Goal: Transaction & Acquisition: Purchase product/service

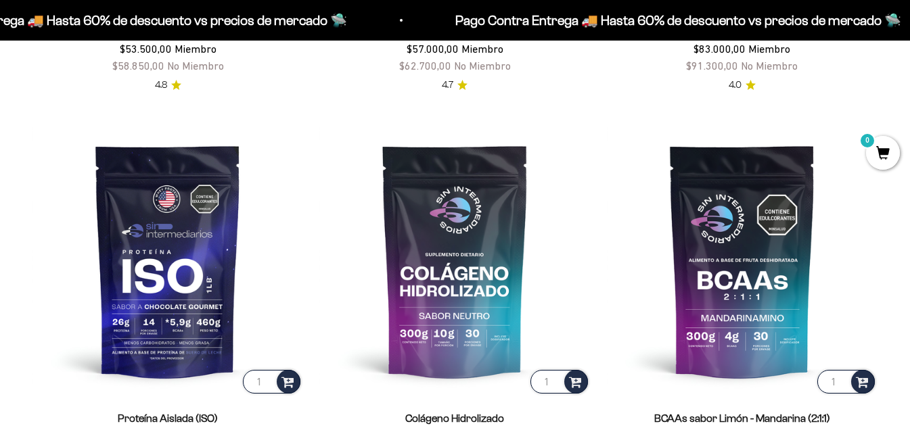
scroll to position [805, 0]
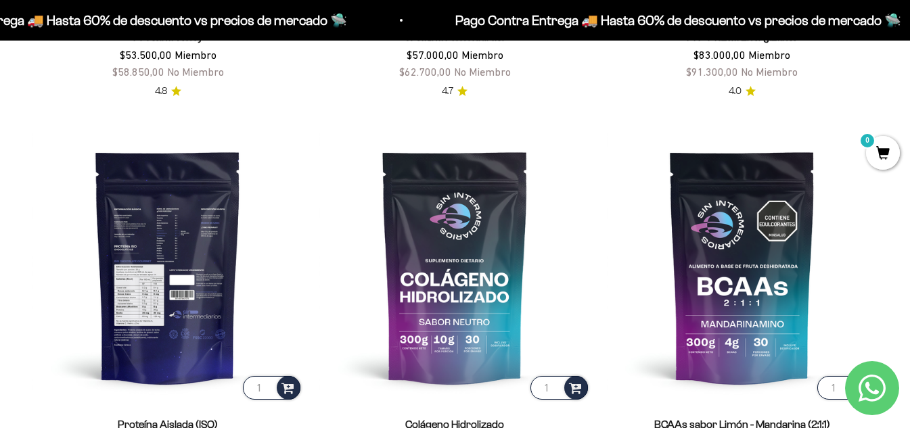
click at [172, 278] on img at bounding box center [167, 266] width 271 height 271
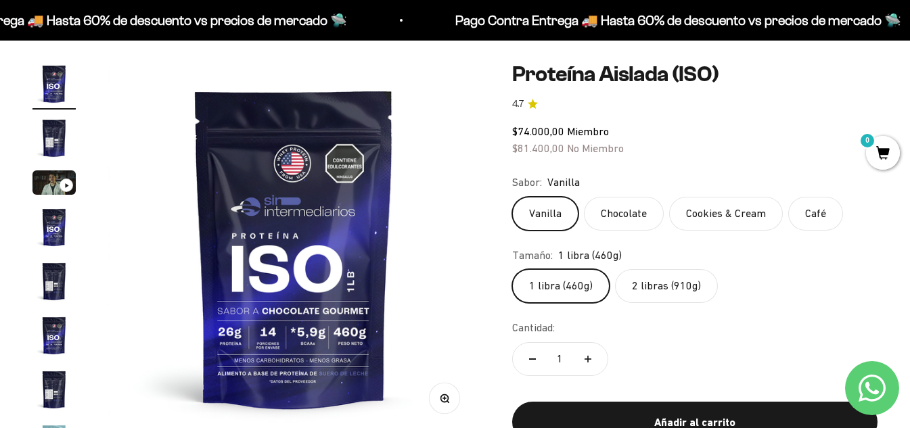
scroll to position [135, 0]
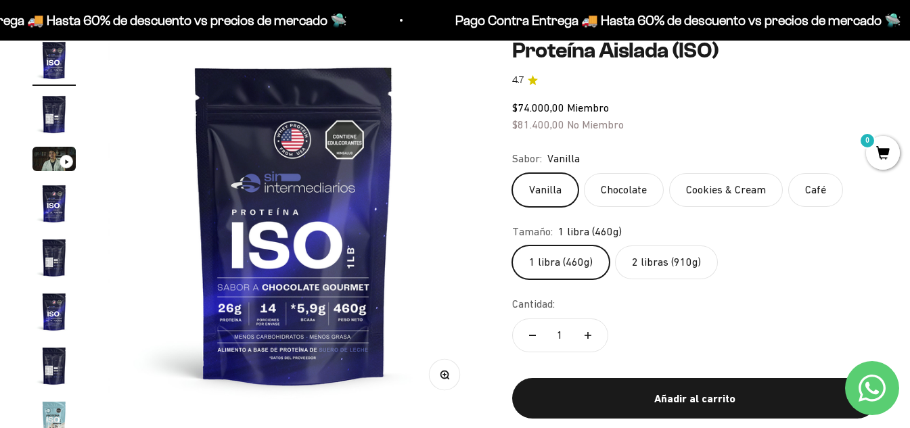
click at [630, 200] on label "Chocolate" at bounding box center [624, 190] width 80 height 34
click at [512, 173] on input "Chocolate" at bounding box center [511, 173] width 1 height 1
click at [537, 192] on label "Vanilla" at bounding box center [545, 190] width 66 height 34
click at [512, 173] on input "Vanilla" at bounding box center [511, 173] width 1 height 1
click at [665, 273] on label "2 libras (910g)" at bounding box center [666, 263] width 103 height 34
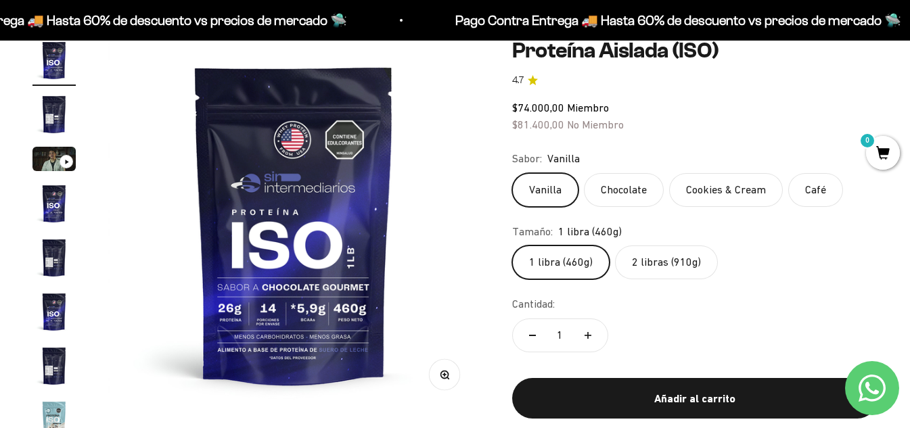
click at [512, 246] on input "2 libras (910g)" at bounding box center [511, 245] width 1 height 1
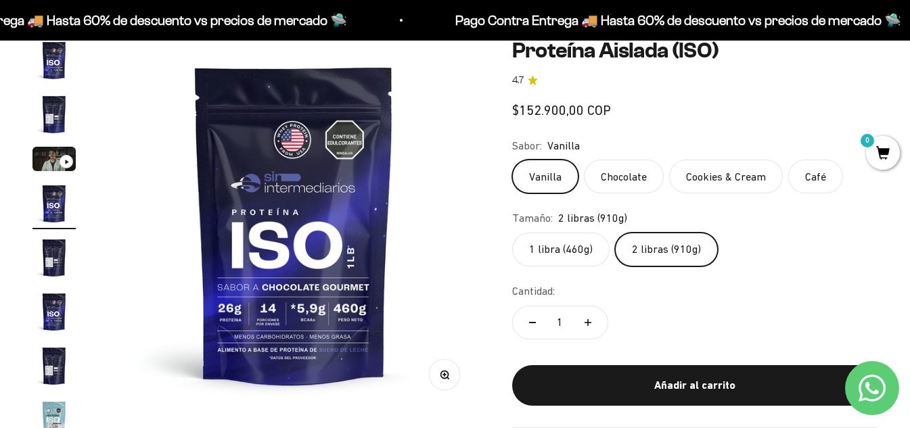
scroll to position [0, 1138]
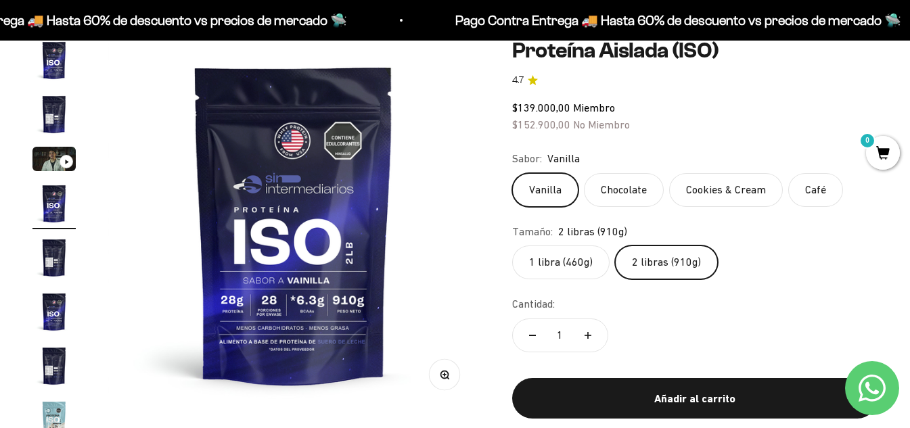
click at [556, 251] on label "1 libra (460g)" at bounding box center [560, 263] width 97 height 34
click at [512, 246] on input "1 libra (460g)" at bounding box center [511, 245] width 1 height 1
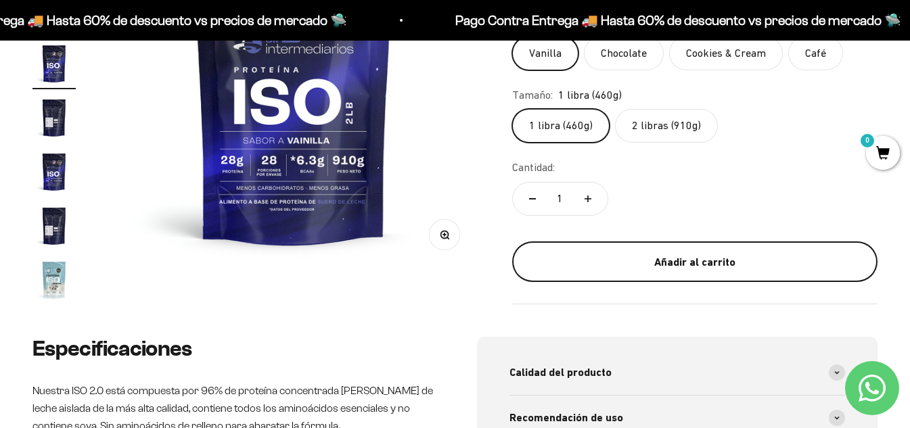
scroll to position [406, 0]
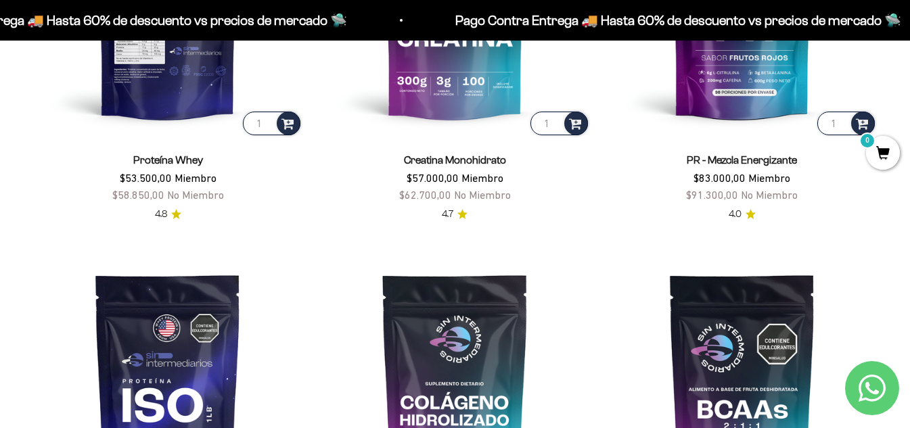
scroll to position [812, 0]
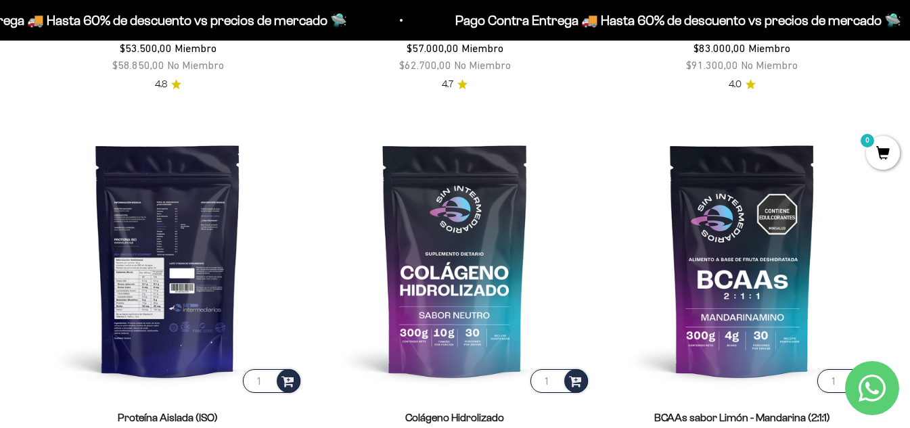
click at [184, 216] on img at bounding box center [167, 259] width 271 height 271
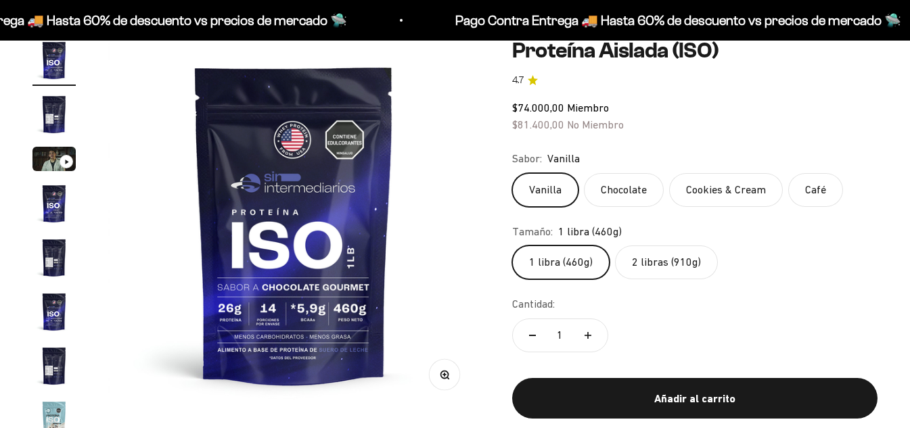
scroll to position [135, 0]
click at [672, 273] on label "2 libras (910g)" at bounding box center [666, 263] width 103 height 34
click at [512, 246] on input "2 libras (910g)" at bounding box center [511, 245] width 1 height 1
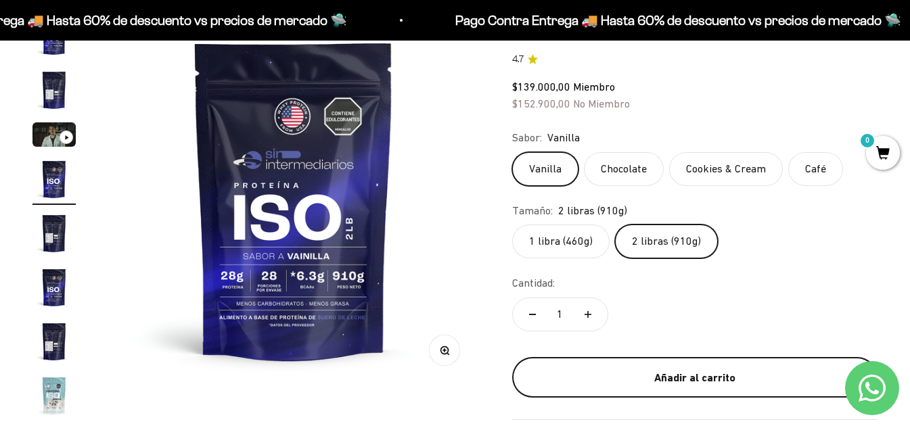
scroll to position [135, 0]
